Goal: Task Accomplishment & Management: Manage account settings

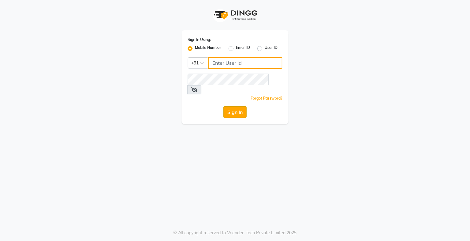
type input "9359594581"
click at [235, 106] on button "Sign In" at bounding box center [235, 112] width 23 height 12
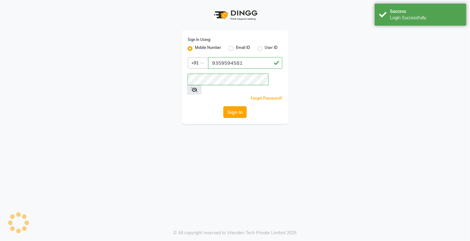
select select "service"
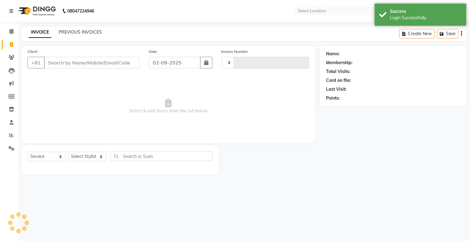
select select "en"
select select "280"
type input "0983"
click at [13, 57] on icon at bounding box center [12, 57] width 6 height 5
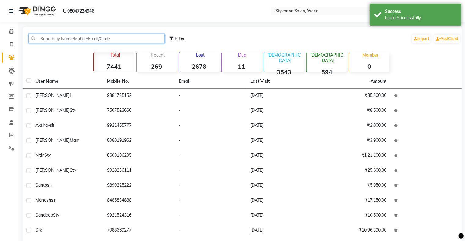
click at [45, 39] on input "text" at bounding box center [96, 38] width 136 height 9
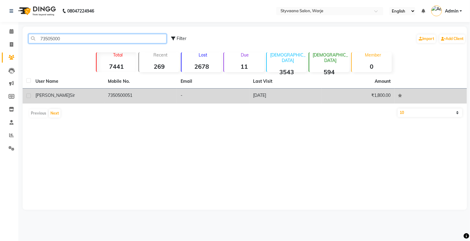
type input "73505000"
click at [129, 94] on td "7350500051" at bounding box center [140, 96] width 72 height 15
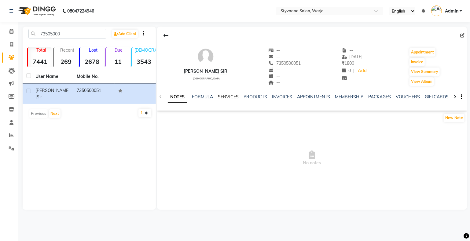
click at [224, 97] on link "SERVICES" at bounding box center [228, 97] width 21 height 6
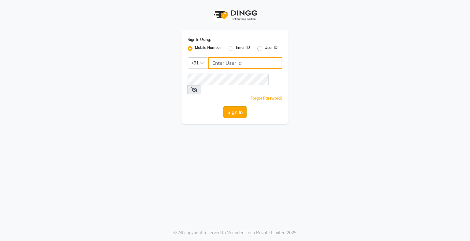
type input "9359594581"
click at [241, 107] on button "Sign In" at bounding box center [235, 112] width 23 height 12
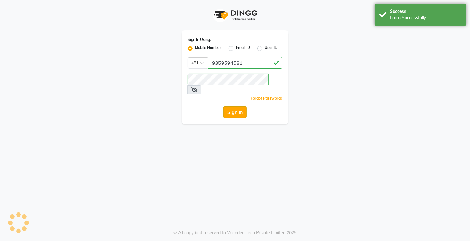
select select "service"
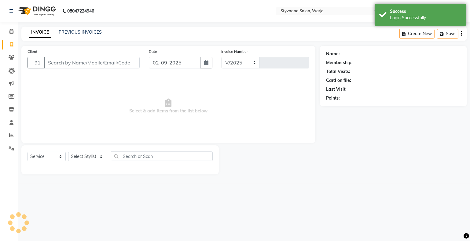
select select "280"
type input "0983"
click at [13, 56] on icon at bounding box center [12, 57] width 6 height 5
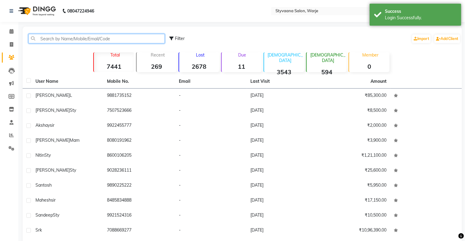
click at [50, 42] on input "text" at bounding box center [96, 38] width 136 height 9
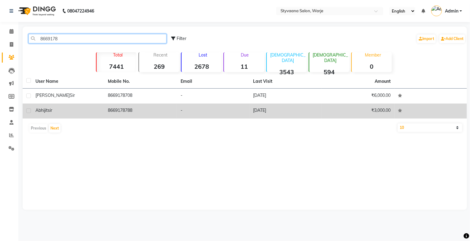
type input "8669178"
click at [111, 112] on td "8669178788" at bounding box center [140, 111] width 72 height 15
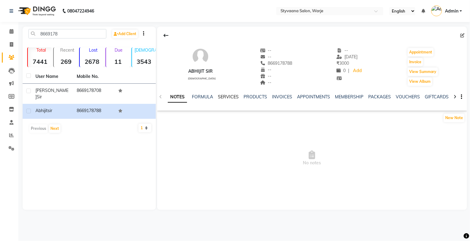
click at [224, 94] on link "SERVICES" at bounding box center [228, 97] width 21 height 6
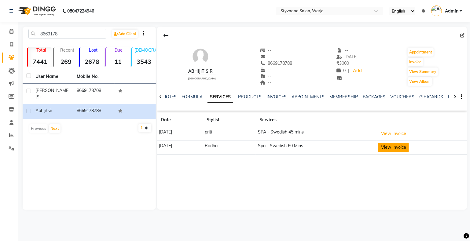
click at [398, 146] on button "View Invoice" at bounding box center [394, 147] width 31 height 9
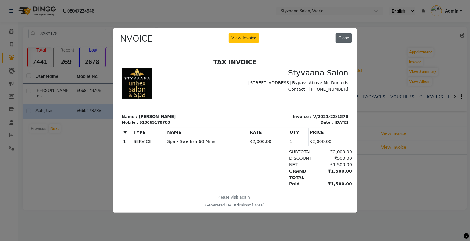
click at [342, 36] on button "Close" at bounding box center [344, 37] width 17 height 9
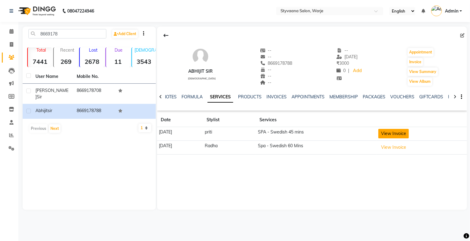
click at [396, 131] on button "View Invoice" at bounding box center [394, 133] width 31 height 9
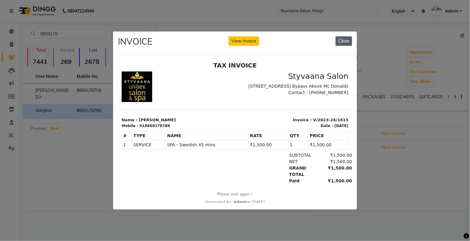
click at [342, 38] on button "Close" at bounding box center [344, 40] width 17 height 9
